Goal: Task Accomplishment & Management: Complete application form

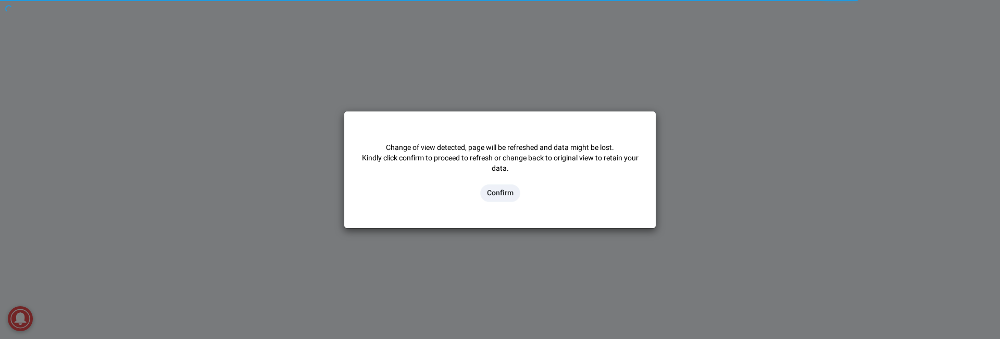
click at [195, 195] on button "Confirm" at bounding box center [500, 193] width 40 height 18
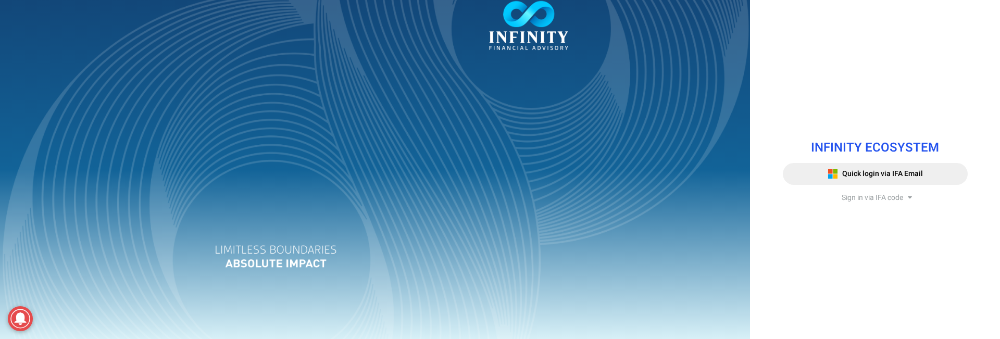
click at [850, 194] on span "Sign in via IFA code" at bounding box center [871, 197] width 61 height 11
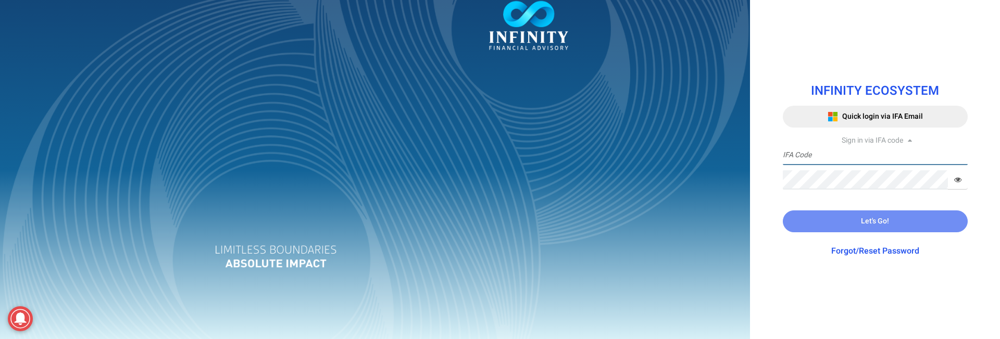
click at [830, 157] on input "text" at bounding box center [874, 155] width 185 height 19
type input "IFA688"
